Goal: Browse casually: Explore the website without a specific task or goal

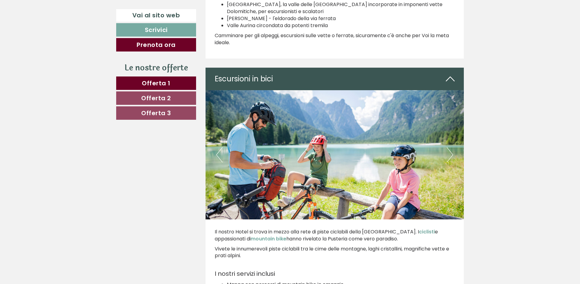
scroll to position [2380, 0]
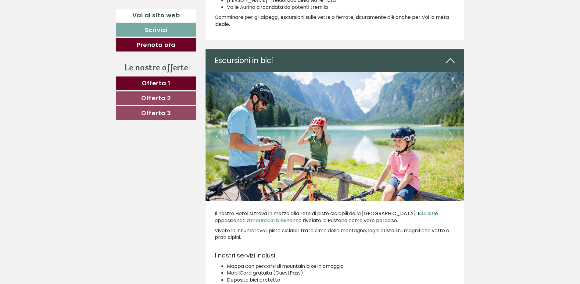
click at [453, 131] on button "Next" at bounding box center [450, 136] width 6 height 15
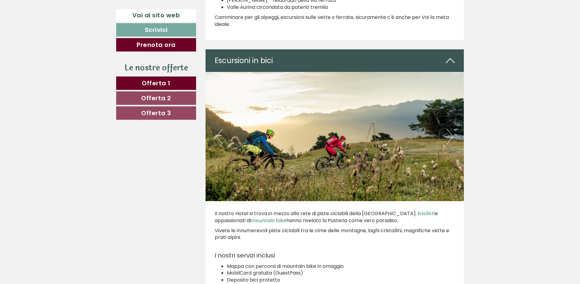
click at [447, 129] on button "Next" at bounding box center [450, 136] width 6 height 15
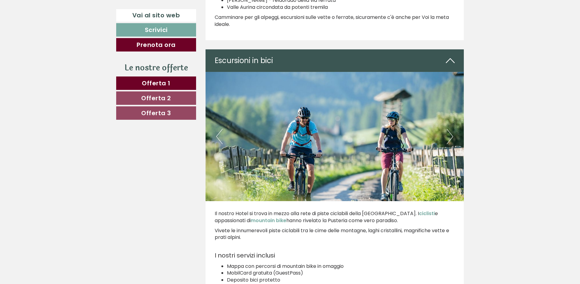
click at [447, 129] on button "Next" at bounding box center [450, 136] width 6 height 15
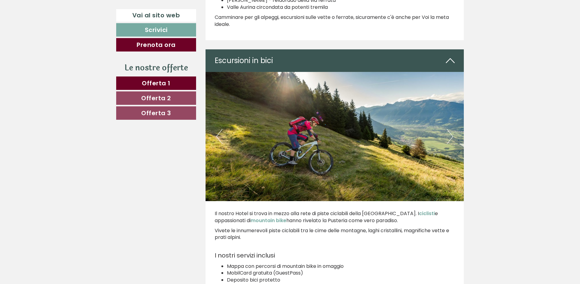
click at [447, 129] on button "Next" at bounding box center [450, 136] width 6 height 15
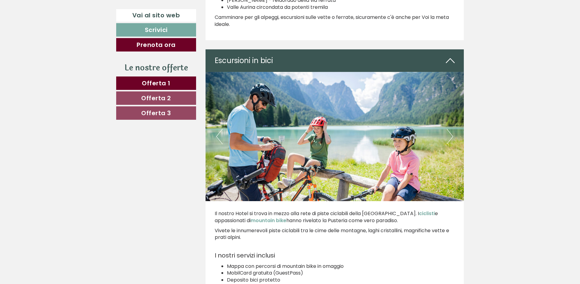
click at [447, 129] on button "Next" at bounding box center [450, 136] width 6 height 15
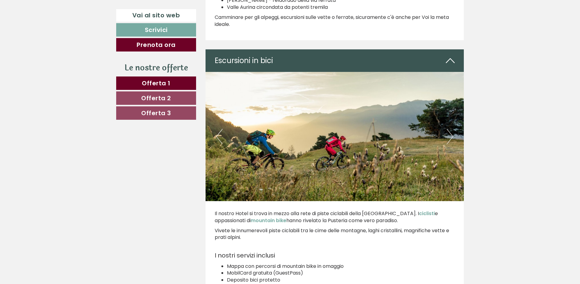
click at [447, 129] on button "Next" at bounding box center [450, 136] width 6 height 15
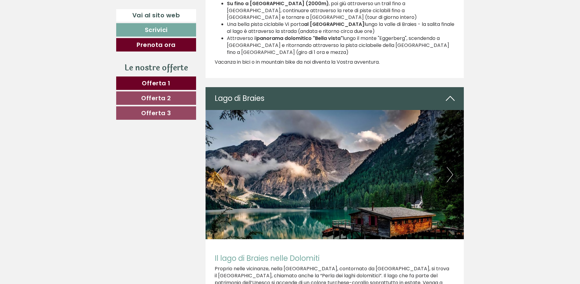
scroll to position [2716, 0]
click at [453, 168] on button "Next" at bounding box center [450, 175] width 6 height 15
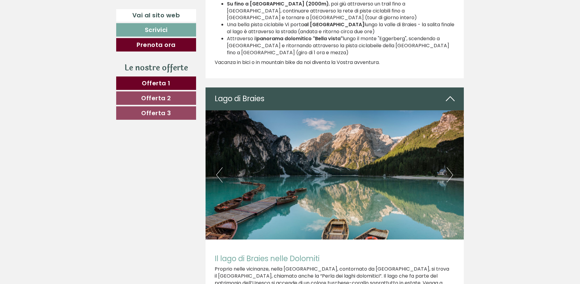
click at [447, 168] on button "Next" at bounding box center [450, 175] width 6 height 15
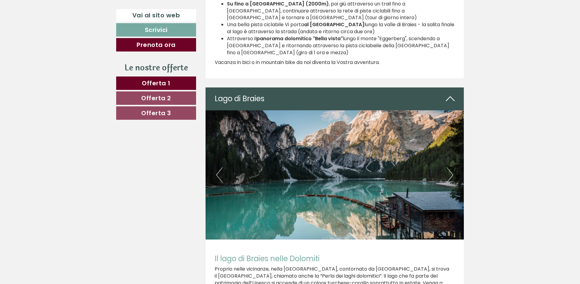
click at [447, 168] on button "Next" at bounding box center [450, 175] width 6 height 15
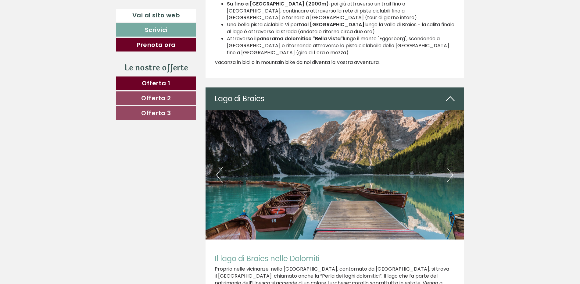
click at [447, 168] on button "Next" at bounding box center [450, 175] width 6 height 15
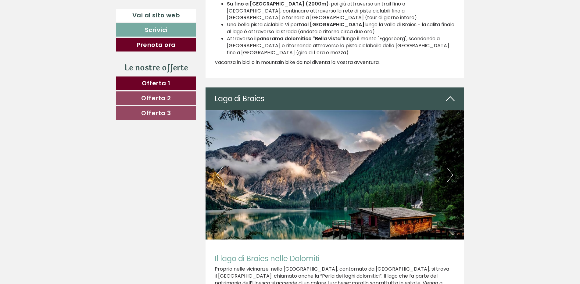
click at [447, 168] on button "Next" at bounding box center [450, 175] width 6 height 15
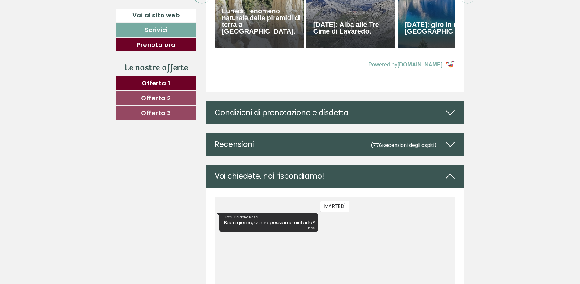
scroll to position [3143, 0]
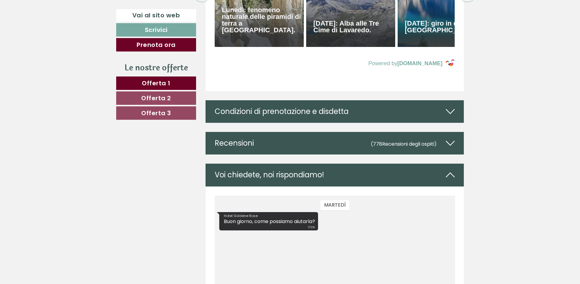
click at [455, 106] on icon at bounding box center [450, 111] width 9 height 10
